Goal: Find specific page/section: Find specific page/section

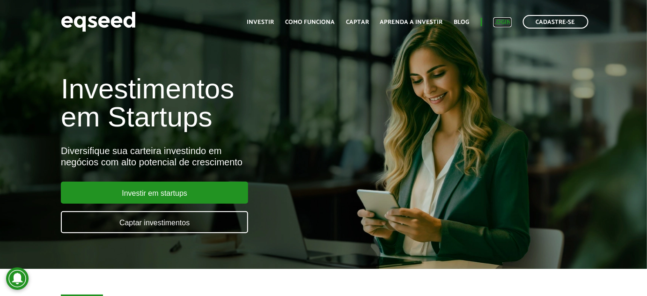
click at [504, 20] on link "Login" at bounding box center [502, 22] width 18 height 6
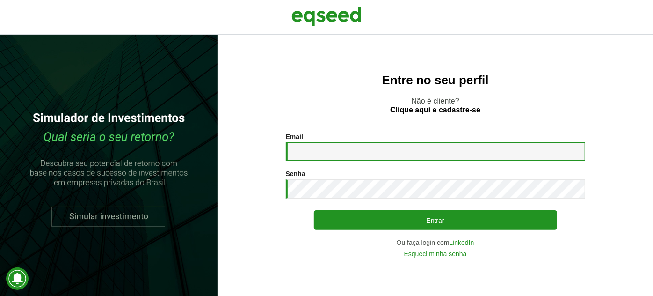
click at [357, 151] on input "Email *" at bounding box center [436, 151] width 300 height 18
type input "**********"
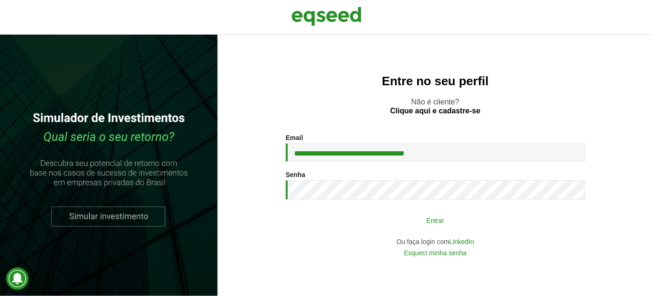
click at [396, 223] on button "Entrar" at bounding box center [435, 220] width 243 height 18
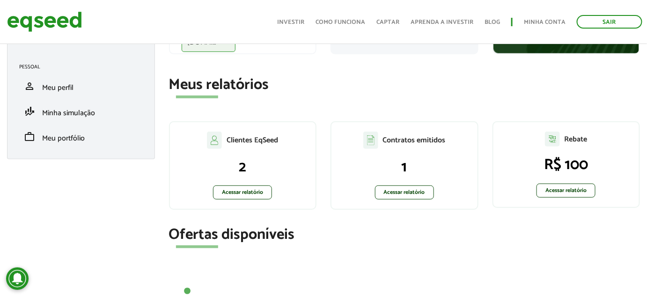
scroll to position [127, 0]
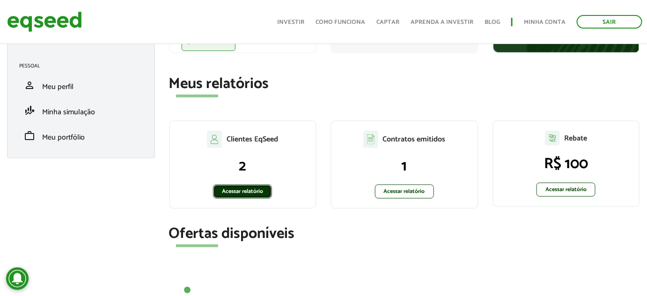
click at [248, 193] on link "Acessar relatório" at bounding box center [242, 191] width 59 height 14
